Goal: Transaction & Acquisition: Purchase product/service

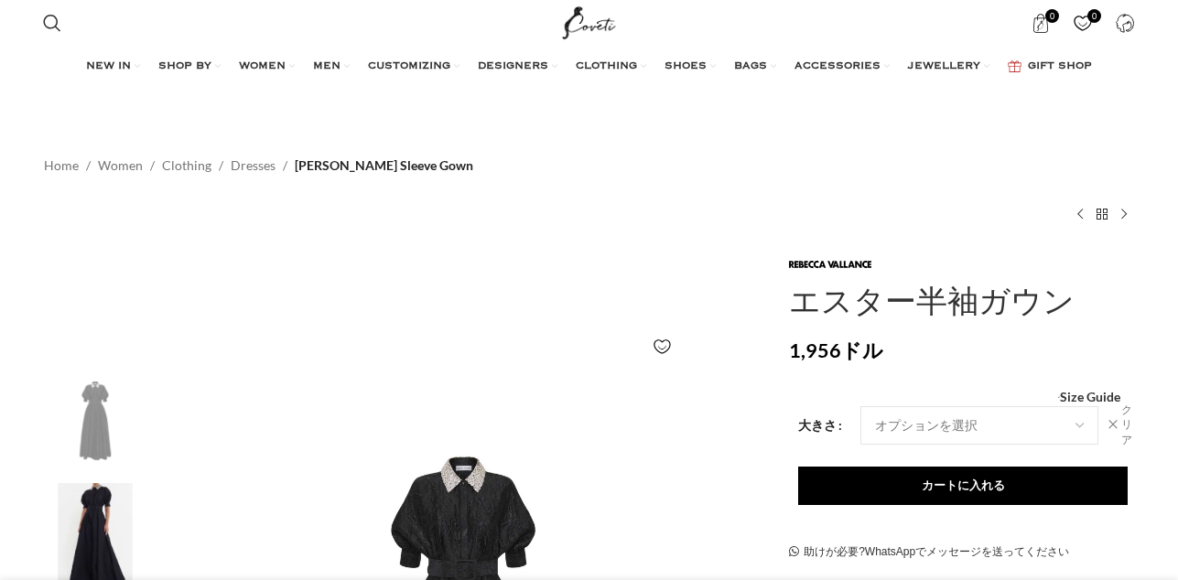
select select "8-[GEOGRAPHIC_DATA]"
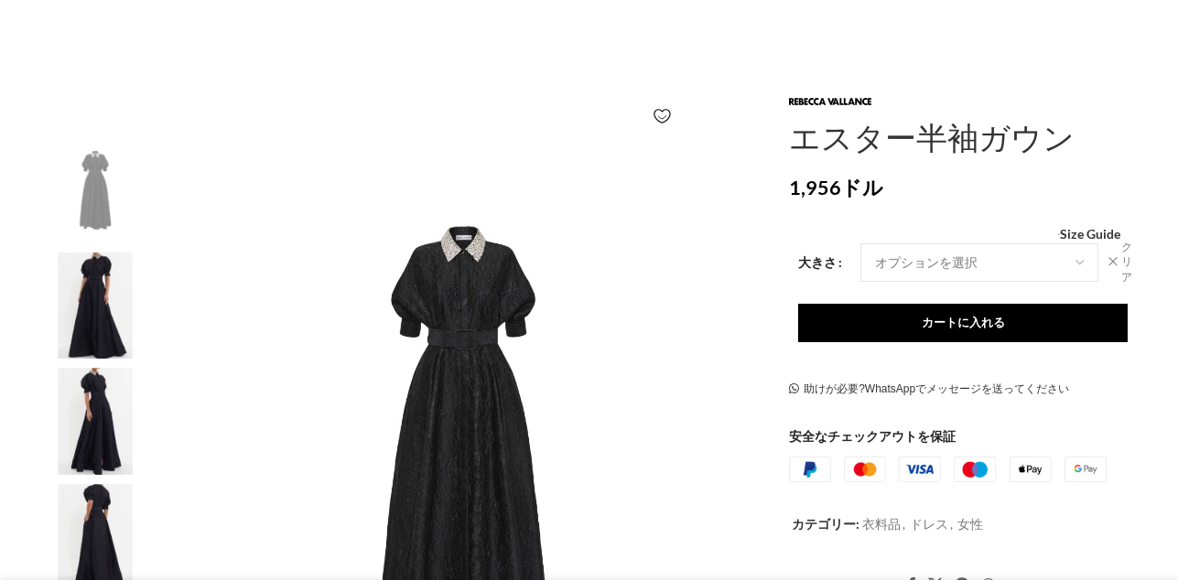
click at [936, 262] on select "オプションを選択 8 イギリス" at bounding box center [980, 262] width 238 height 38
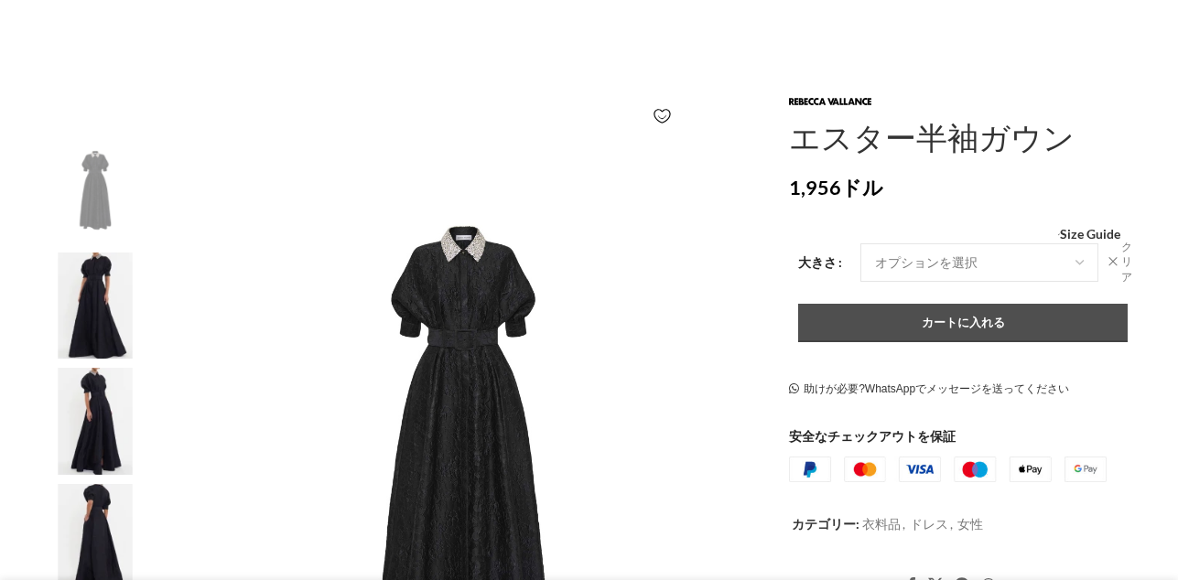
click at [936, 304] on button "カートに入れる" at bounding box center [963, 323] width 330 height 38
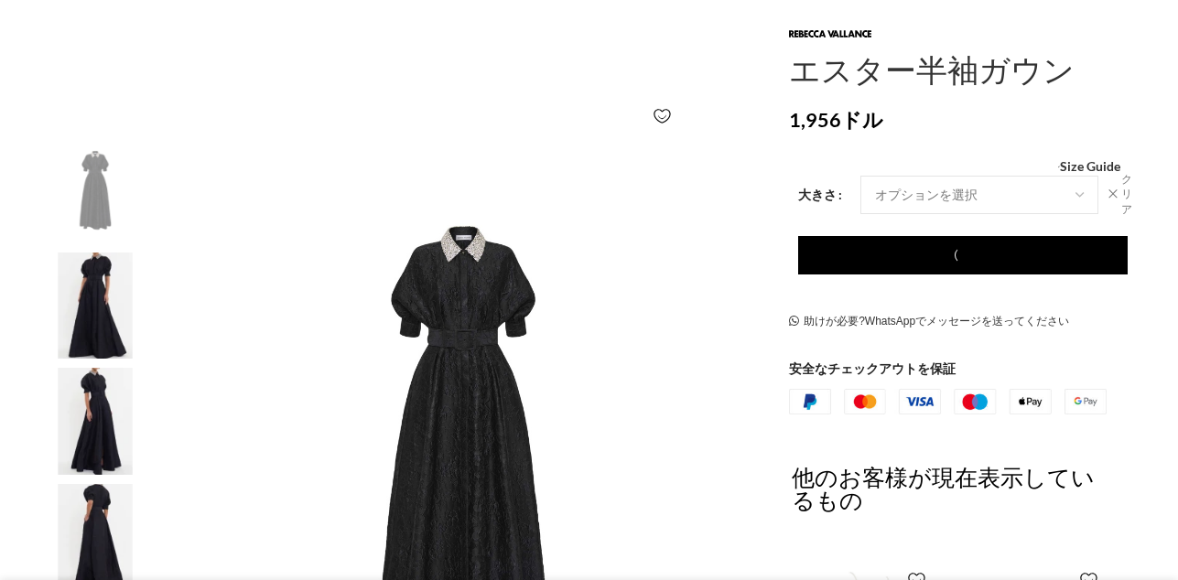
scroll to position [0, 579]
click at [1077, 199] on select "オプションを選択 8 イギリス" at bounding box center [980, 195] width 238 height 38
click at [861, 176] on select "オプションを選択 8 イギリス" at bounding box center [980, 195] width 238 height 38
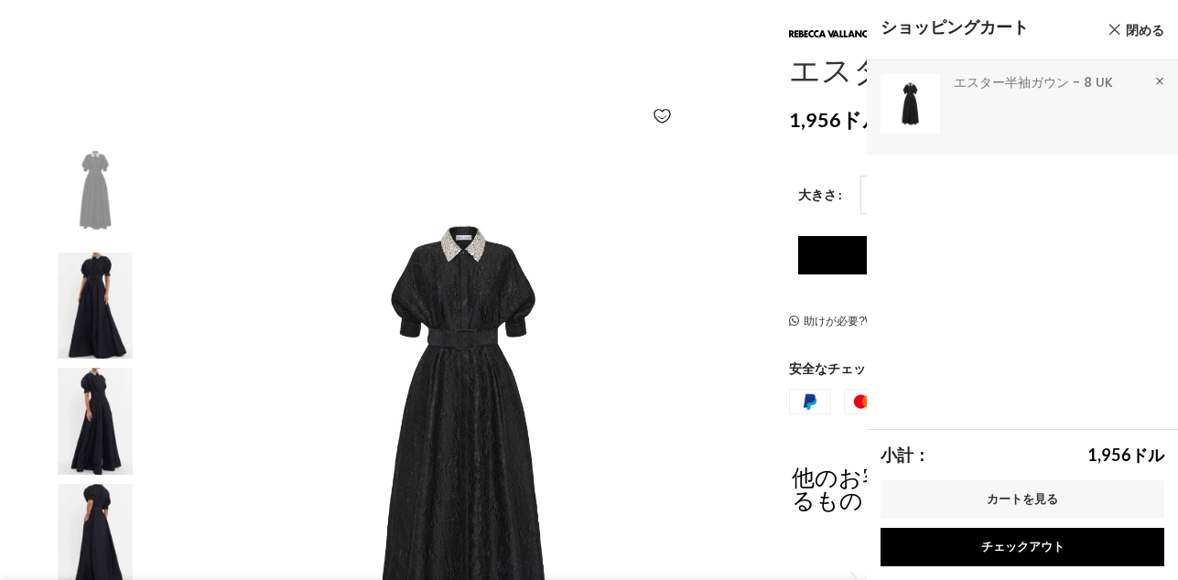
scroll to position [0, 771]
click at [1158, 79] on link "×" at bounding box center [1160, 81] width 18 height 18
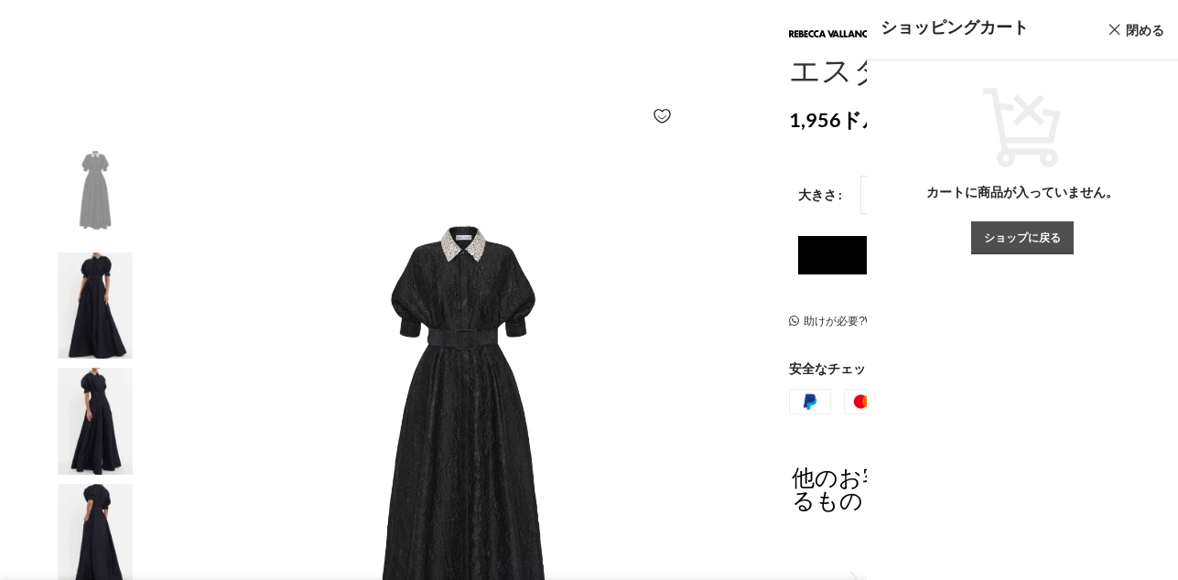
click at [999, 233] on link "ショップに戻る" at bounding box center [1022, 238] width 103 height 33
